Goal: Complete application form

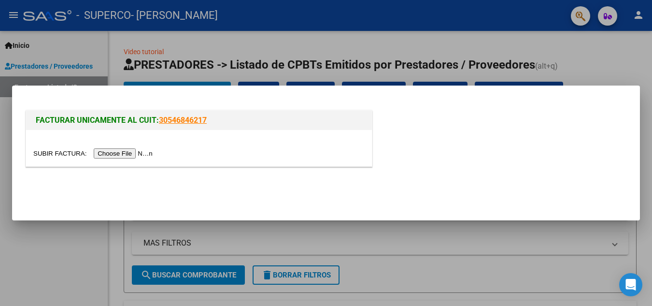
click at [117, 151] on input "file" at bounding box center [94, 153] width 122 height 10
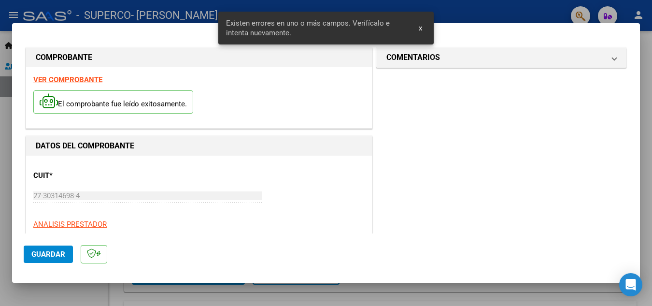
scroll to position [285, 0]
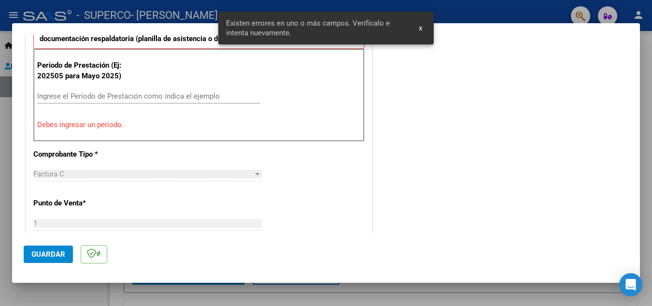
click at [99, 96] on input "Ingrese el Período de Prestación como indica el ejemplo" at bounding box center [148, 96] width 223 height 9
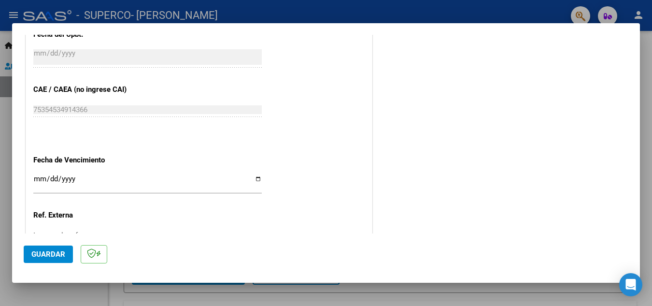
scroll to position [652, 0]
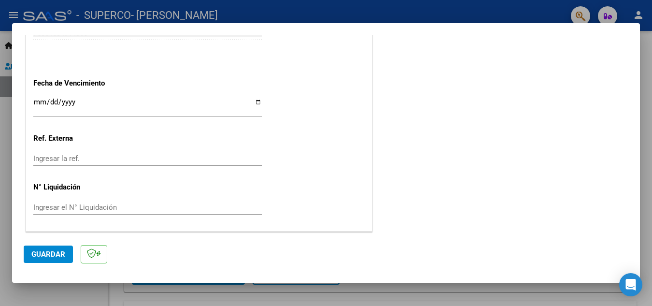
type input "202508"
click at [37, 252] on span "Guardar" at bounding box center [48, 254] width 34 height 9
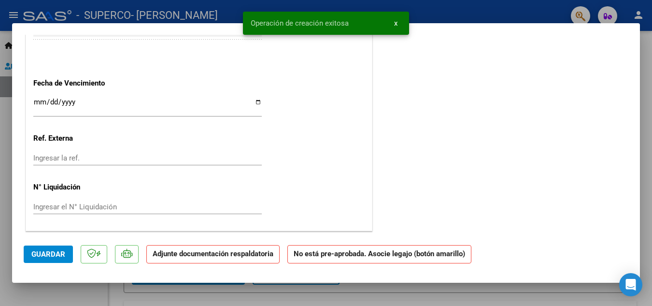
scroll to position [0, 0]
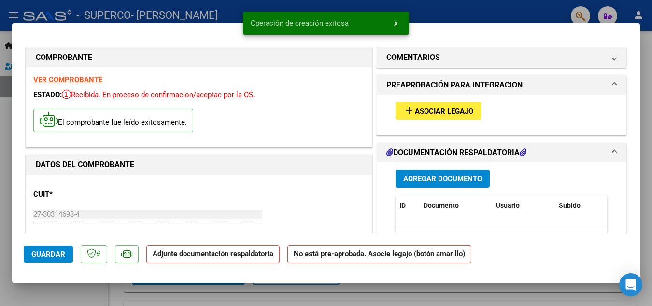
click at [417, 107] on span "Asociar Legajo" at bounding box center [444, 111] width 58 height 9
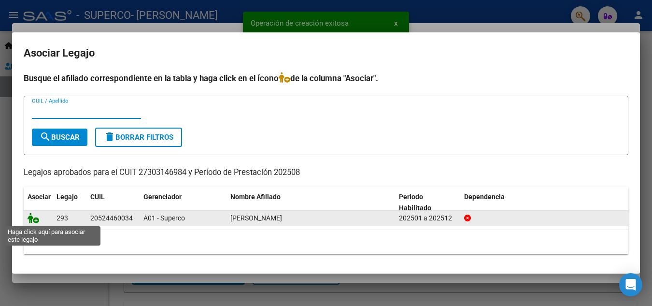
click at [29, 216] on icon at bounding box center [34, 218] width 12 height 11
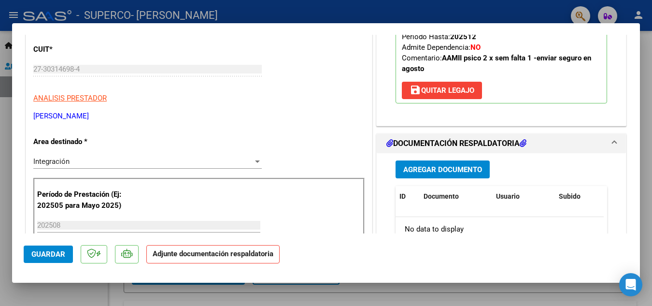
scroll to position [193, 0]
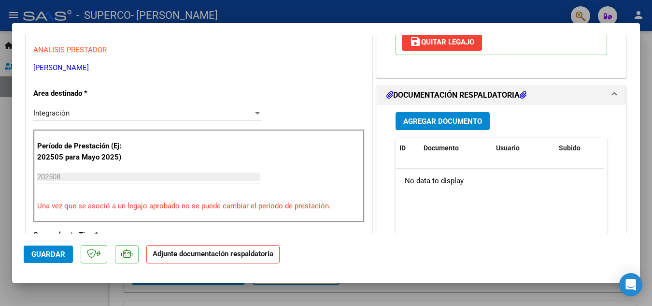
click at [429, 115] on button "Agregar Documento" at bounding box center [443, 121] width 94 height 18
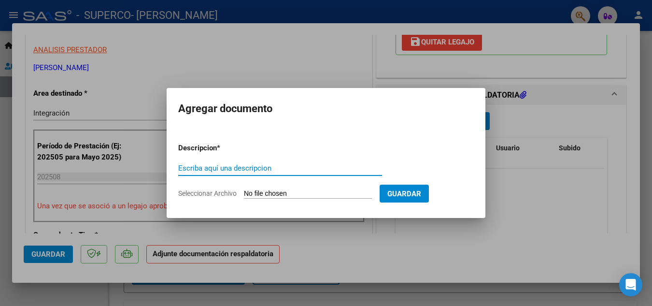
click at [266, 165] on input "Escriba aquí una descripcion" at bounding box center [280, 168] width 204 height 9
type input "Planilla de asistencia"
click at [227, 196] on span "Seleccionar Archivo" at bounding box center [207, 193] width 58 height 8
click at [244, 196] on input "Seleccionar Archivo" at bounding box center [308, 193] width 128 height 9
type input "C:\fakepath\planilla agosto [PERSON_NAME].pdf"
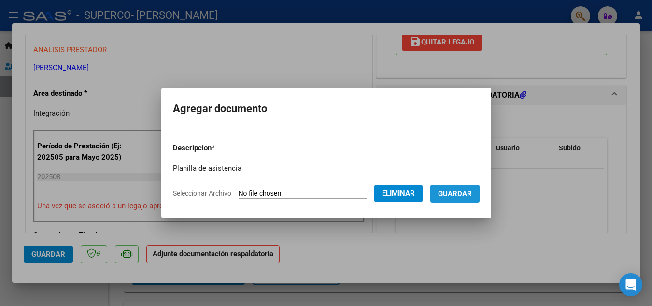
click at [455, 194] on span "Guardar" at bounding box center [455, 193] width 34 height 9
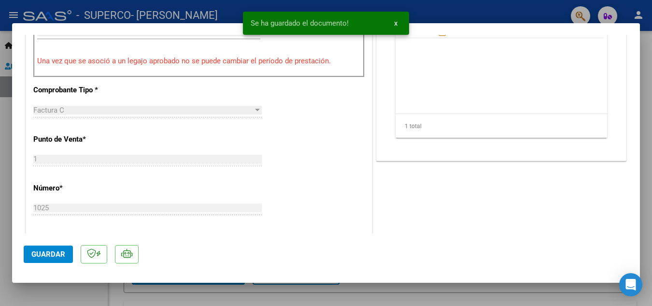
scroll to position [532, 0]
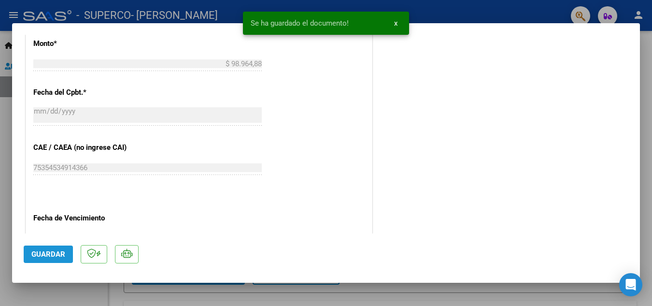
click at [46, 251] on span "Guardar" at bounding box center [48, 254] width 34 height 9
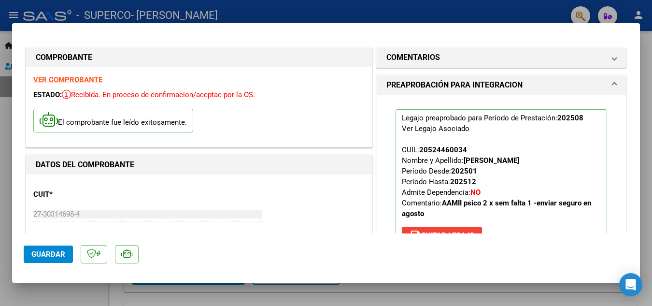
scroll to position [97, 0]
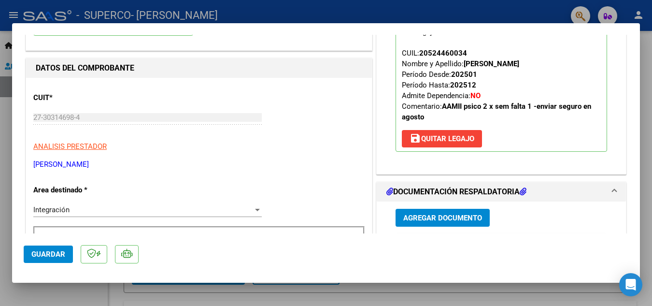
click at [440, 217] on span "Agregar Documento" at bounding box center [442, 218] width 79 height 9
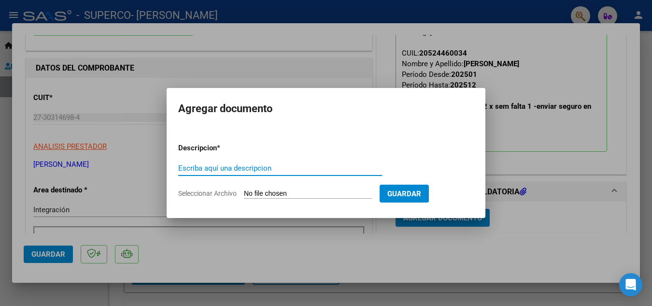
click at [288, 165] on input "Escriba aquí una descripcion" at bounding box center [280, 168] width 204 height 9
type input "poliza actualizada"
click at [274, 194] on input "Seleccionar Archivo" at bounding box center [308, 193] width 128 height 9
type input "C:\fakepath\poliza [DATE]-[DATE].pdf"
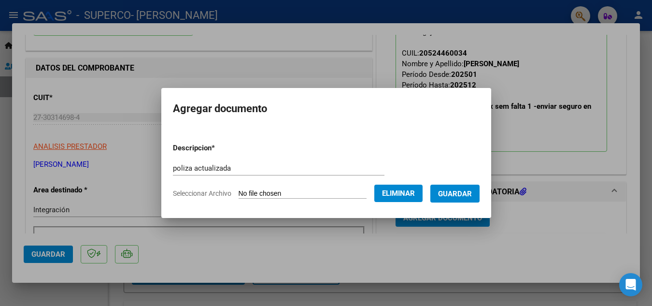
click at [462, 188] on button "Guardar" at bounding box center [455, 194] width 49 height 18
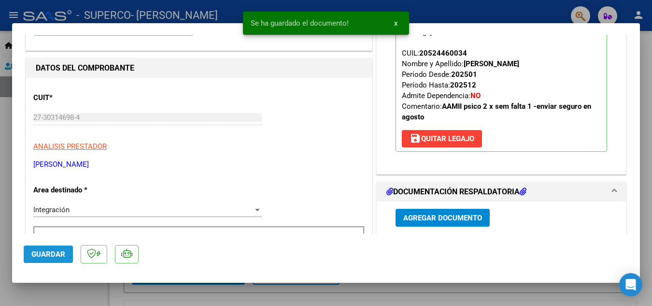
click at [50, 251] on span "Guardar" at bounding box center [48, 254] width 34 height 9
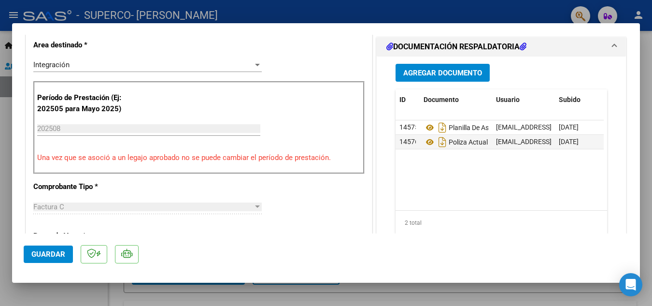
scroll to position [145, 0]
